Goal: Task Accomplishment & Management: Use online tool/utility

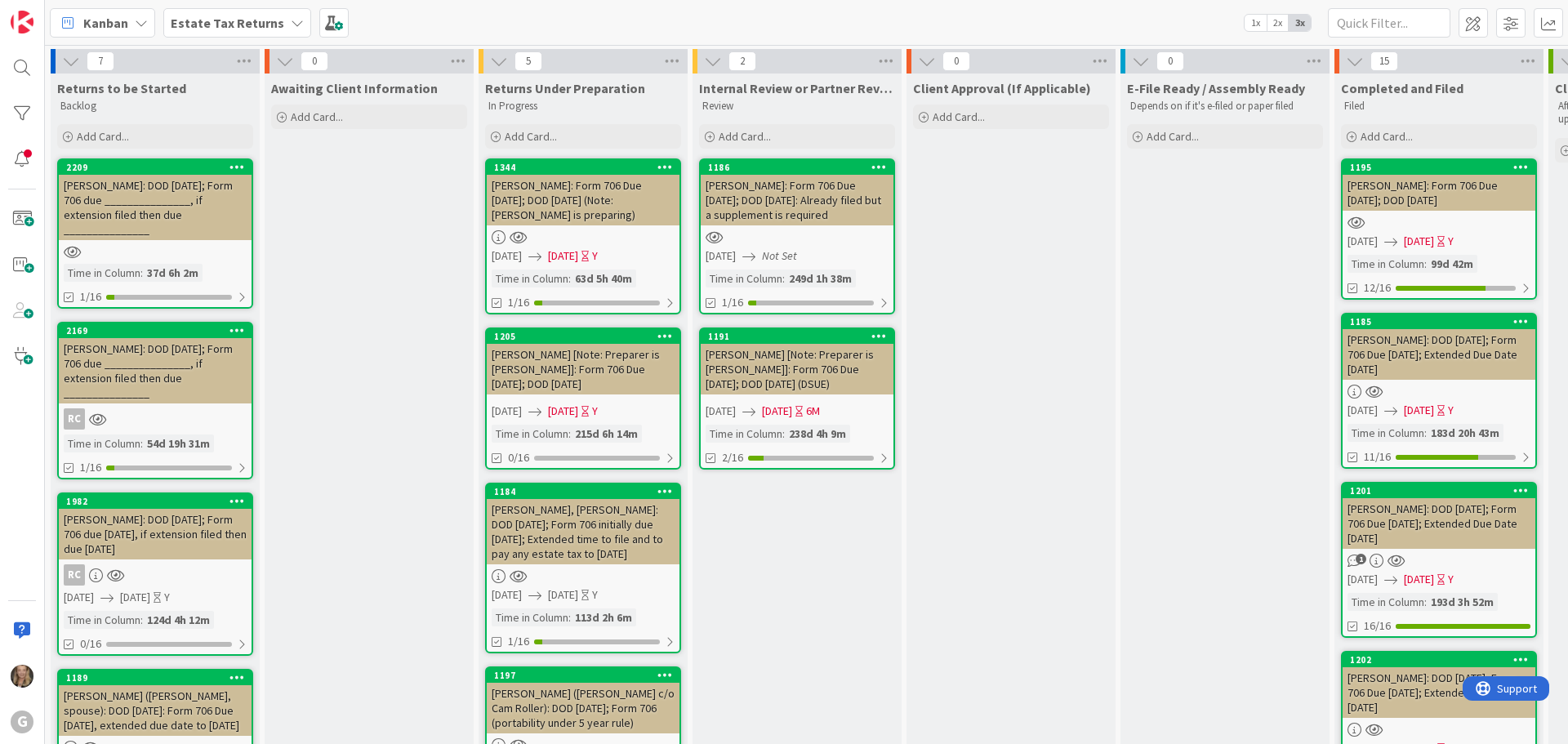
click at [291, 21] on icon at bounding box center [297, 23] width 13 height 13
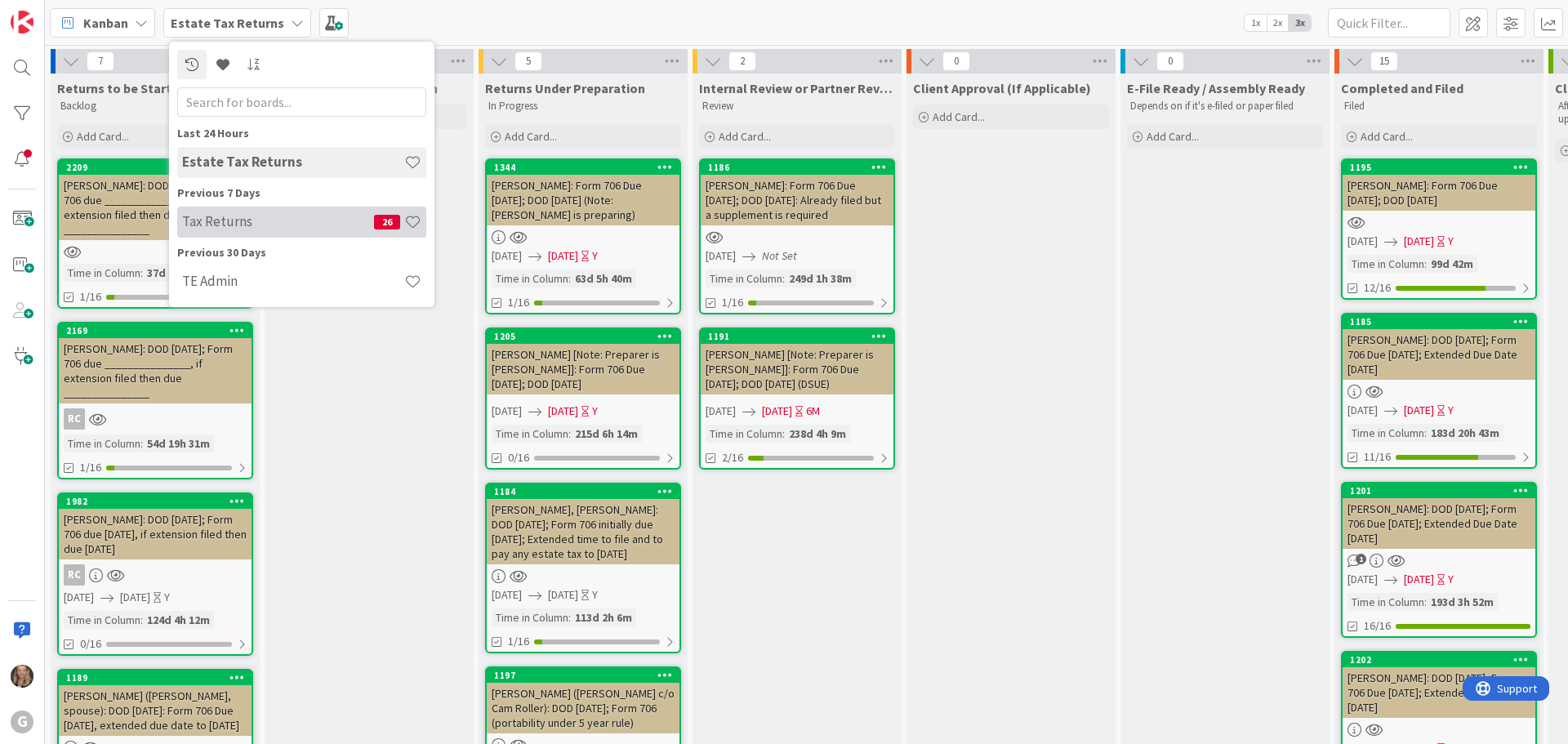
click at [220, 217] on h4 "Tax Returns" at bounding box center [278, 221] width 192 height 16
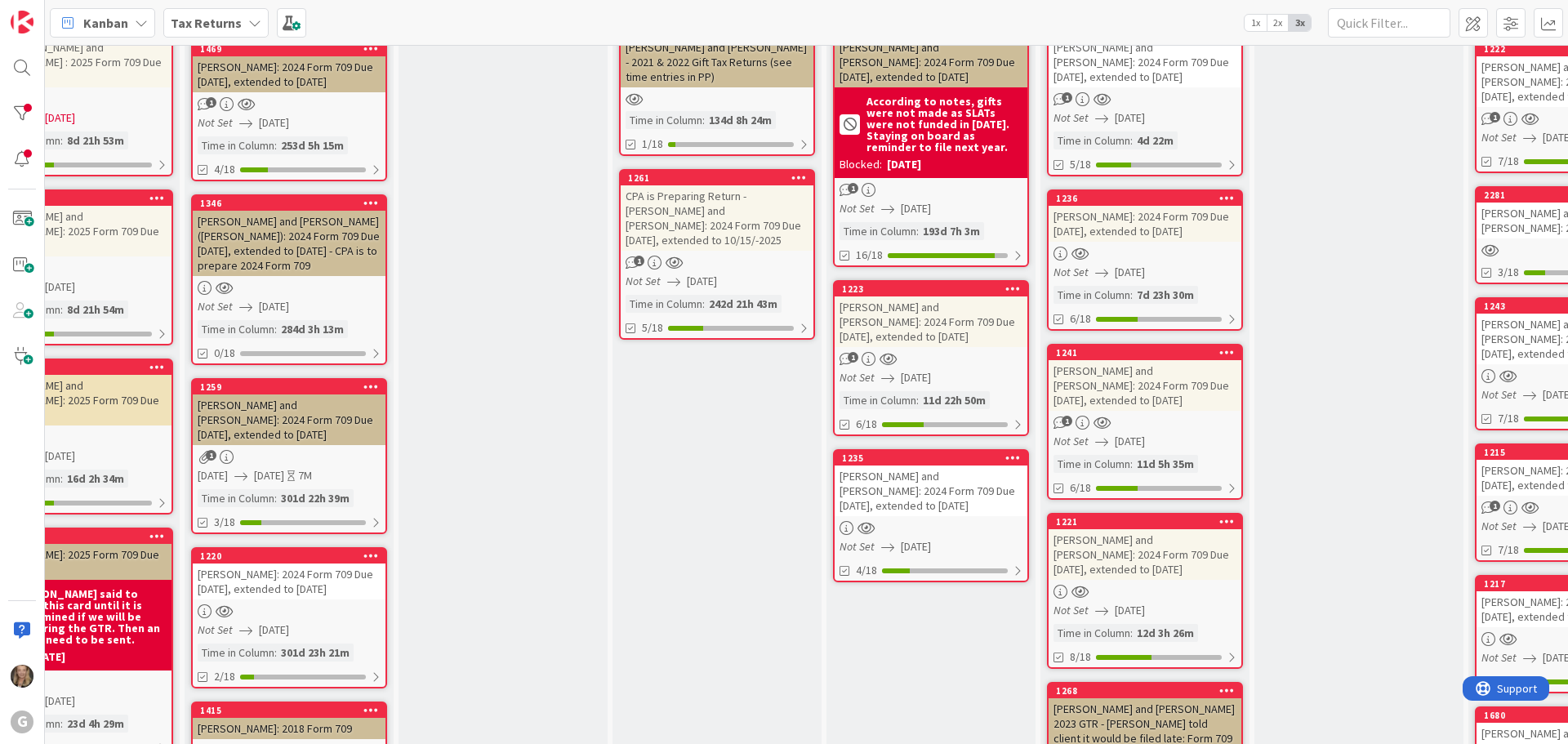
scroll to position [119, 0]
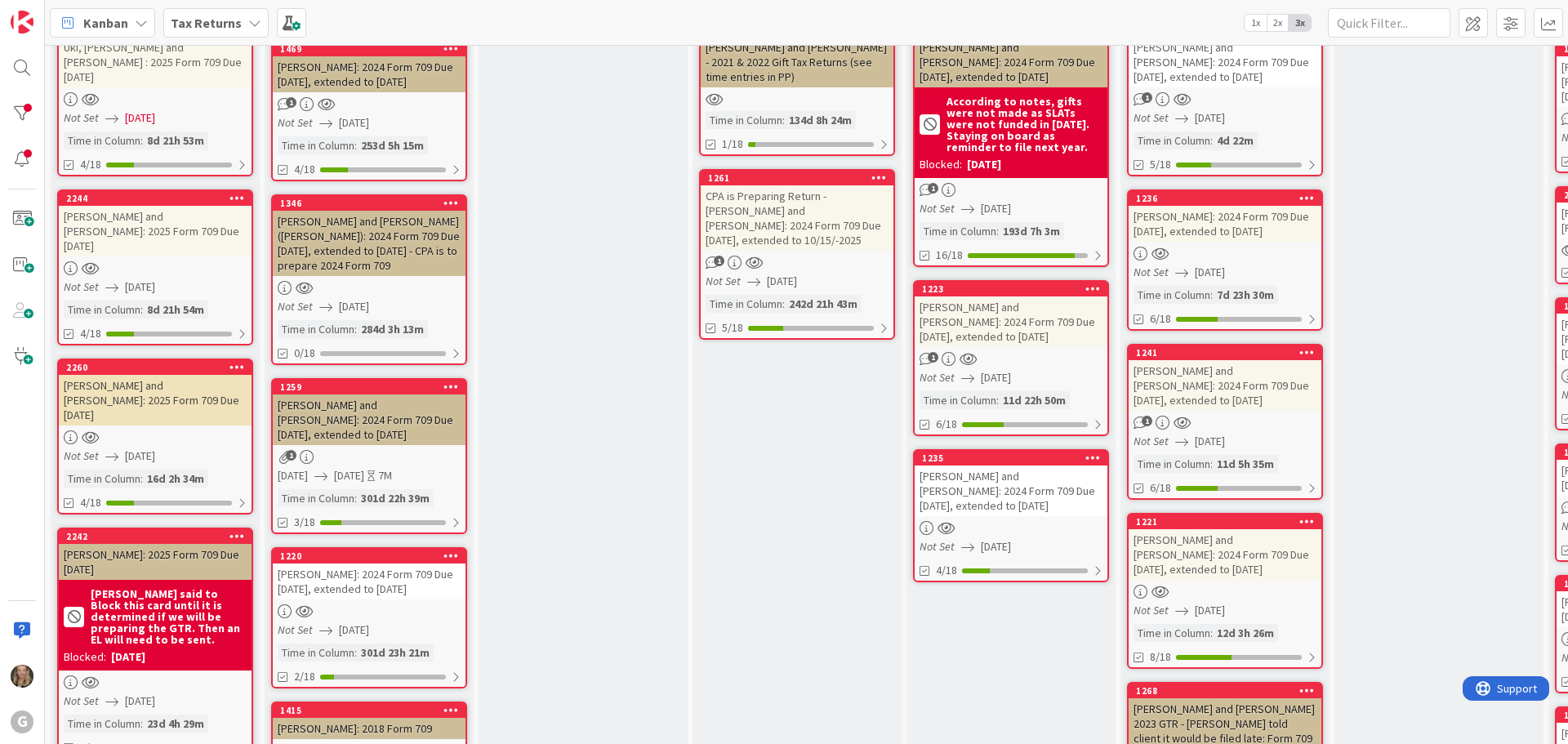
drag, startPoint x: 1553, startPoint y: 441, endPoint x: 1565, endPoint y: 275, distance: 166.4
click at [1565, 275] on div "37 2025 Gift Tax Returns Add Card... 2254 Uki, [PERSON_NAME] and [PERSON_NAME] …" at bounding box center [806, 394] width 1523 height 699
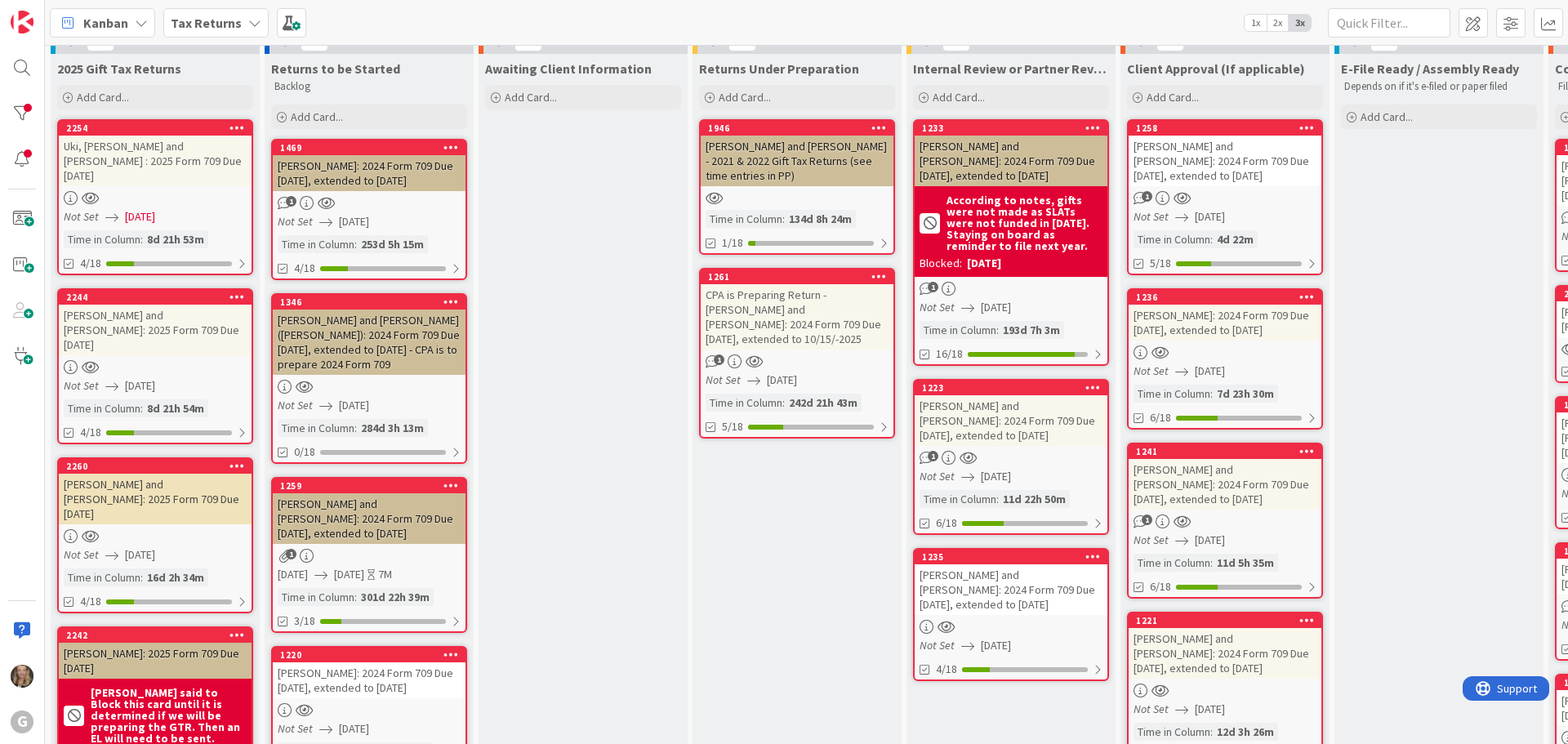
scroll to position [0, 0]
